Goal: Find specific page/section: Find specific page/section

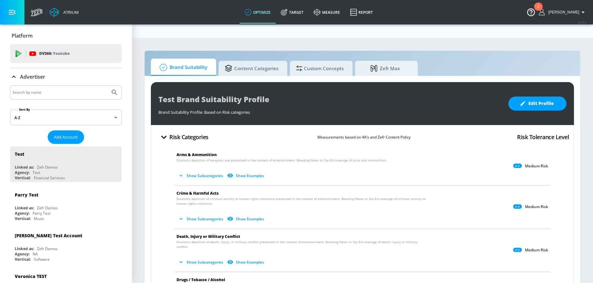
click at [48, 89] on input "Search by name" at bounding box center [60, 92] width 95 height 8
type input "sgrindle"
click at [108, 86] on button "Submit Search" at bounding box center [115, 93] width 14 height 14
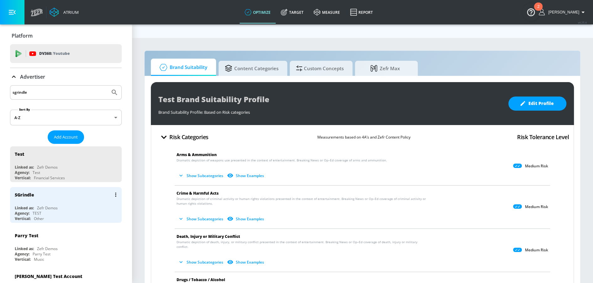
click at [42, 199] on div "SGrindle" at bounding box center [67, 194] width 105 height 15
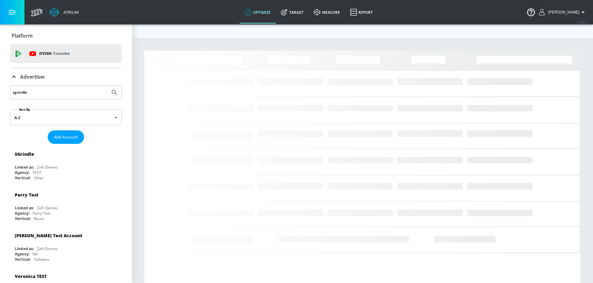
click at [12, 15] on button "button" at bounding box center [12, 12] width 24 height 24
